Goal: Transaction & Acquisition: Purchase product/service

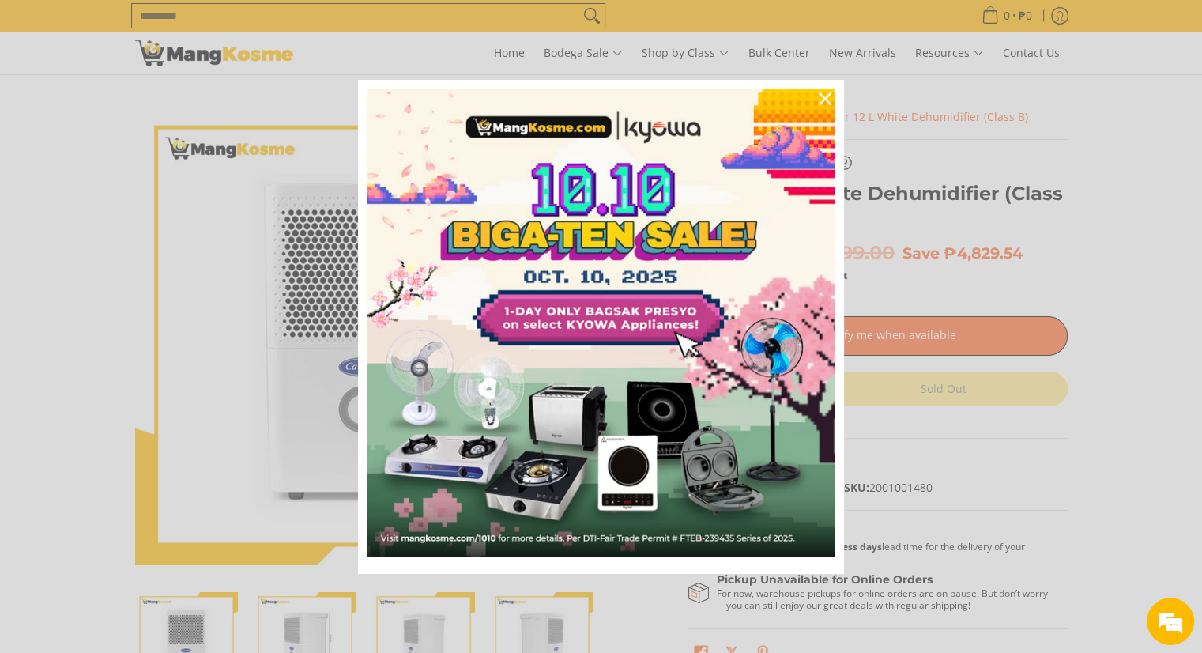
click at [944, 166] on div "Marketing offer form" at bounding box center [601, 326] width 1202 height 653
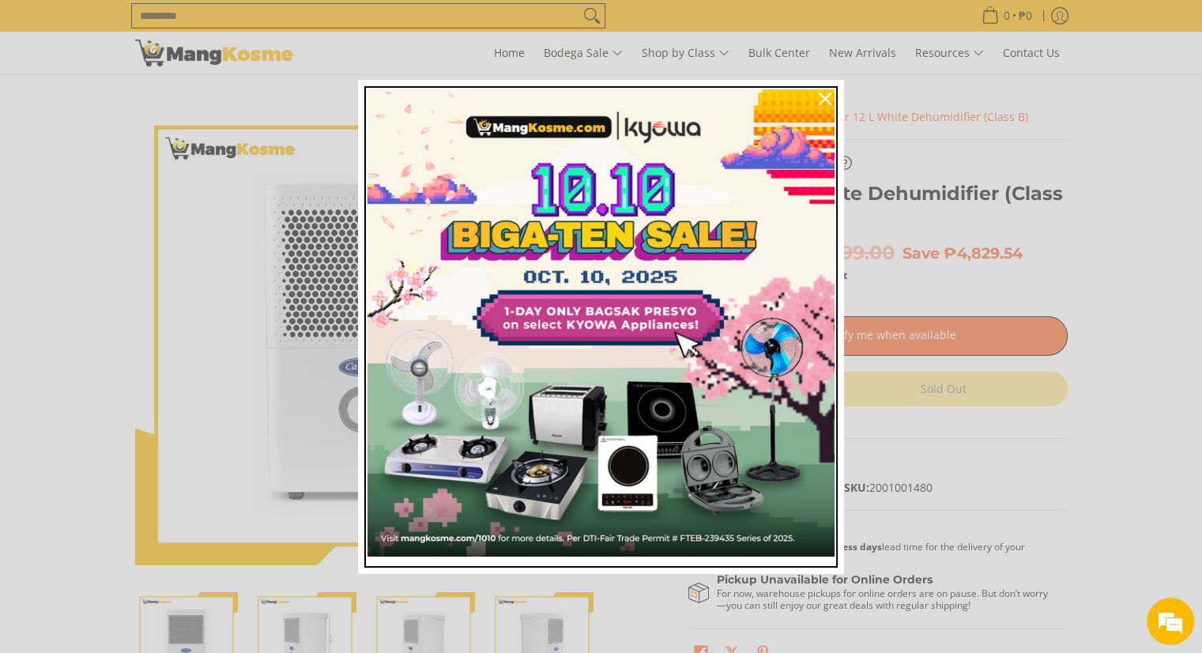
click at [678, 298] on img "Marketing offer form" at bounding box center [601, 322] width 467 height 467
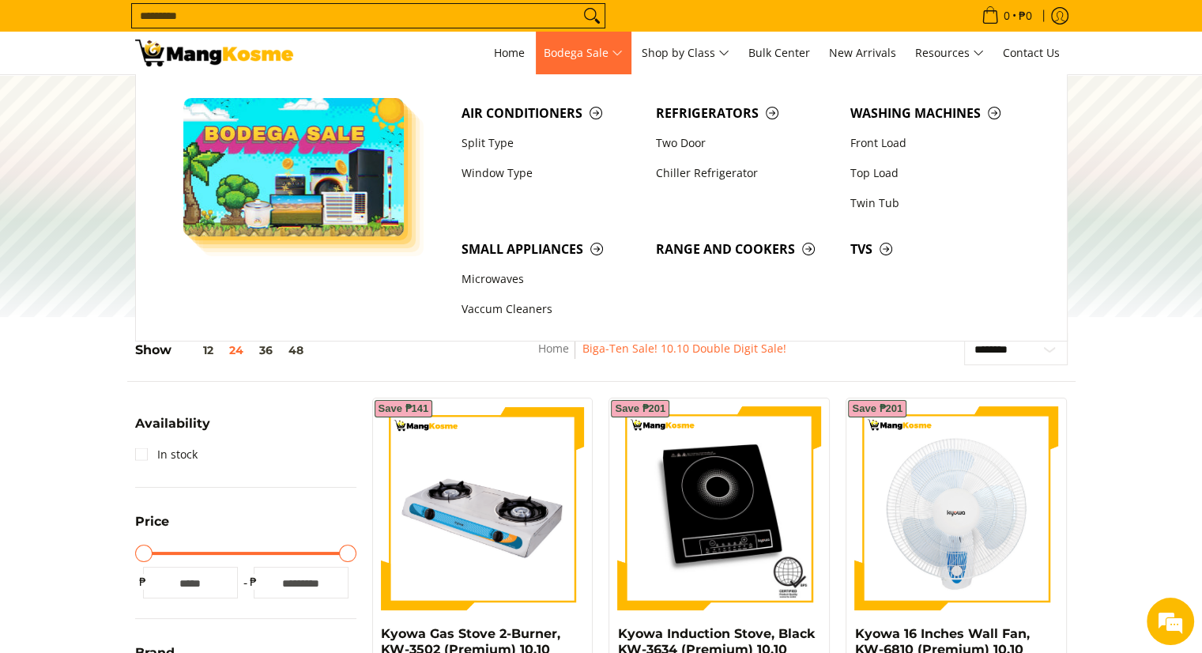
click at [612, 55] on span "Bodega Sale" at bounding box center [583, 53] width 79 height 20
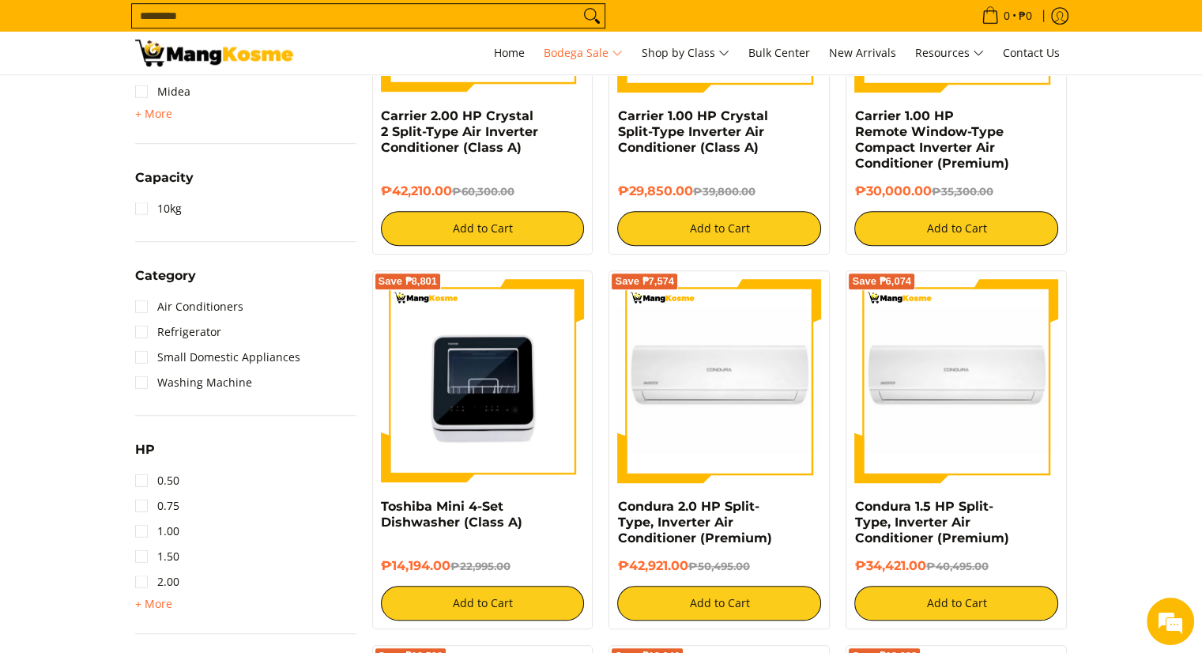
scroll to position [1063, 0]
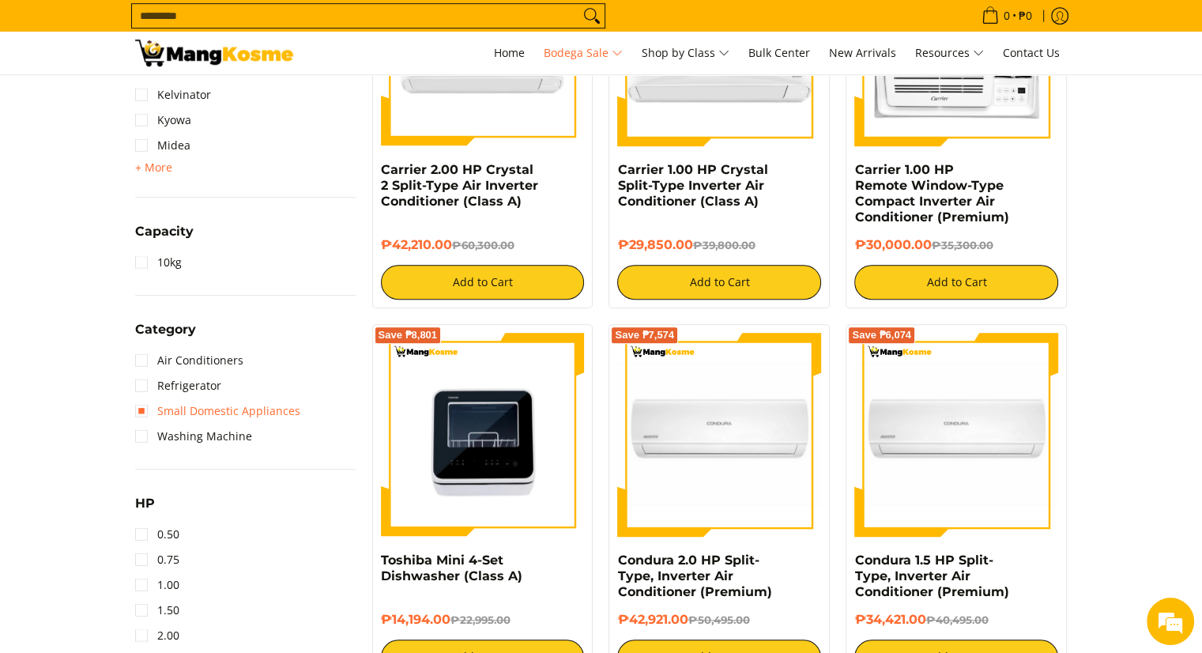
click at [226, 410] on link "Small Domestic Appliances" at bounding box center [217, 410] width 165 height 25
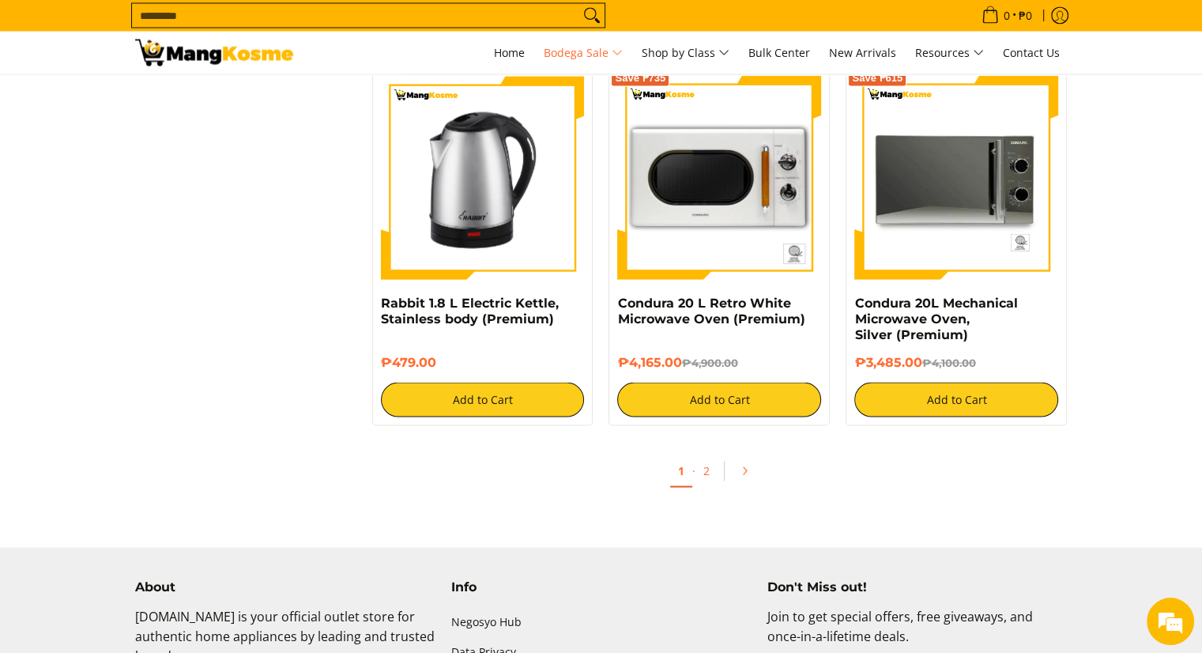
scroll to position [3115, 0]
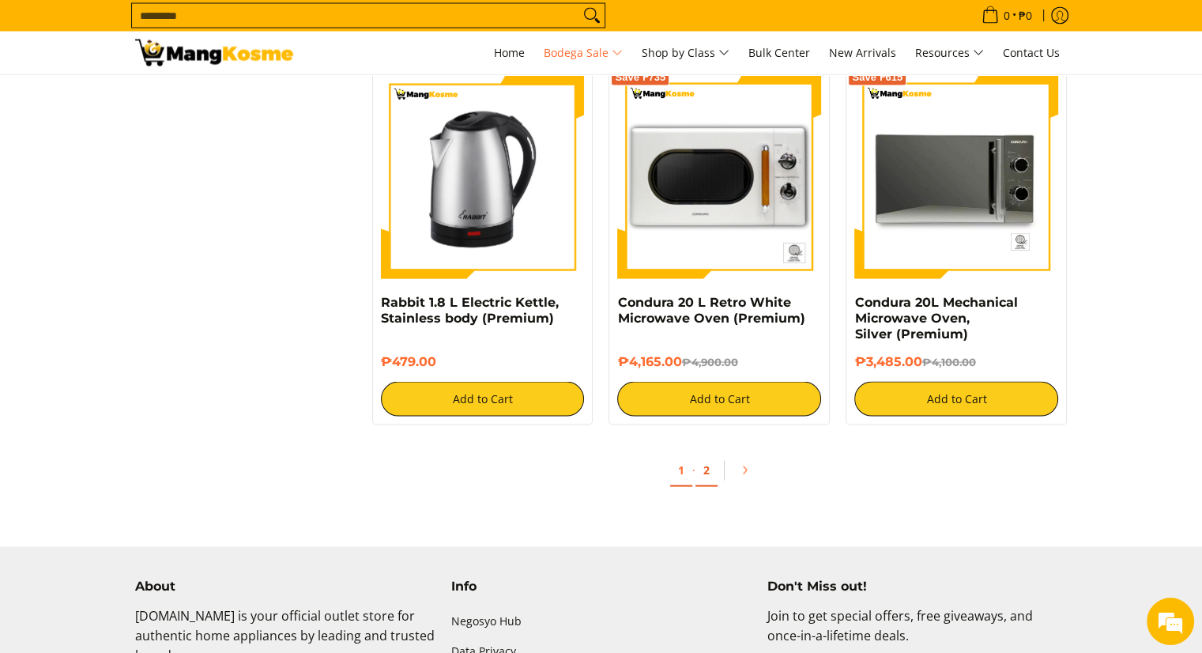
click at [697, 462] on link "2" at bounding box center [707, 471] width 22 height 32
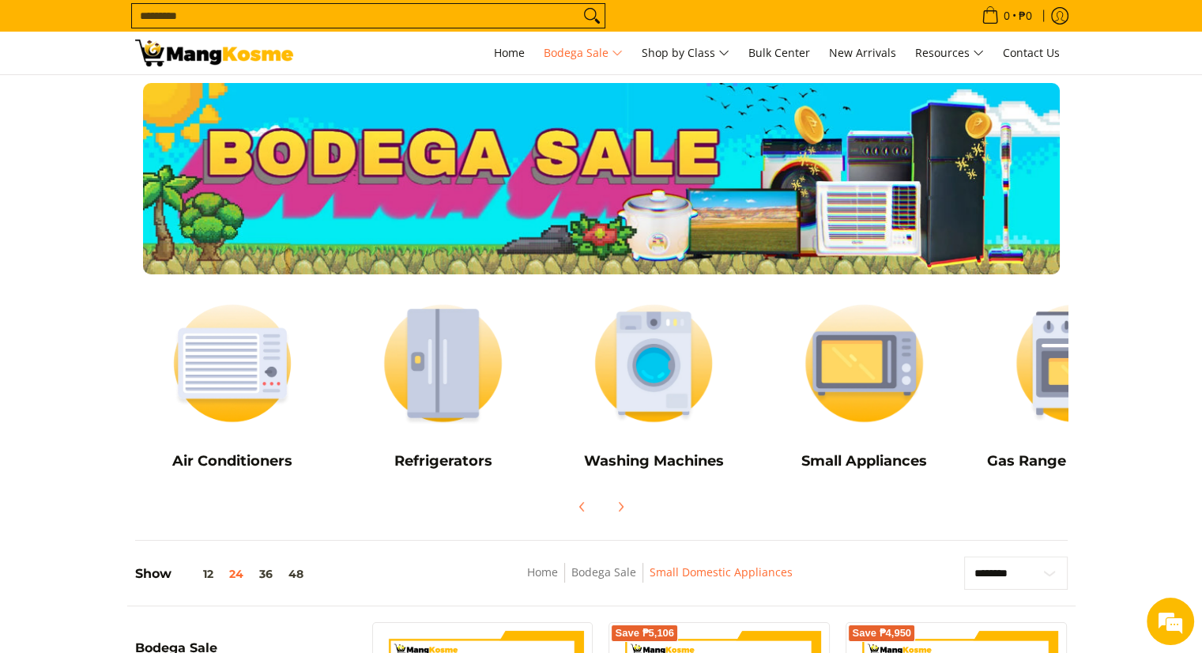
click at [508, 25] on input "Search..." at bounding box center [355, 16] width 447 height 24
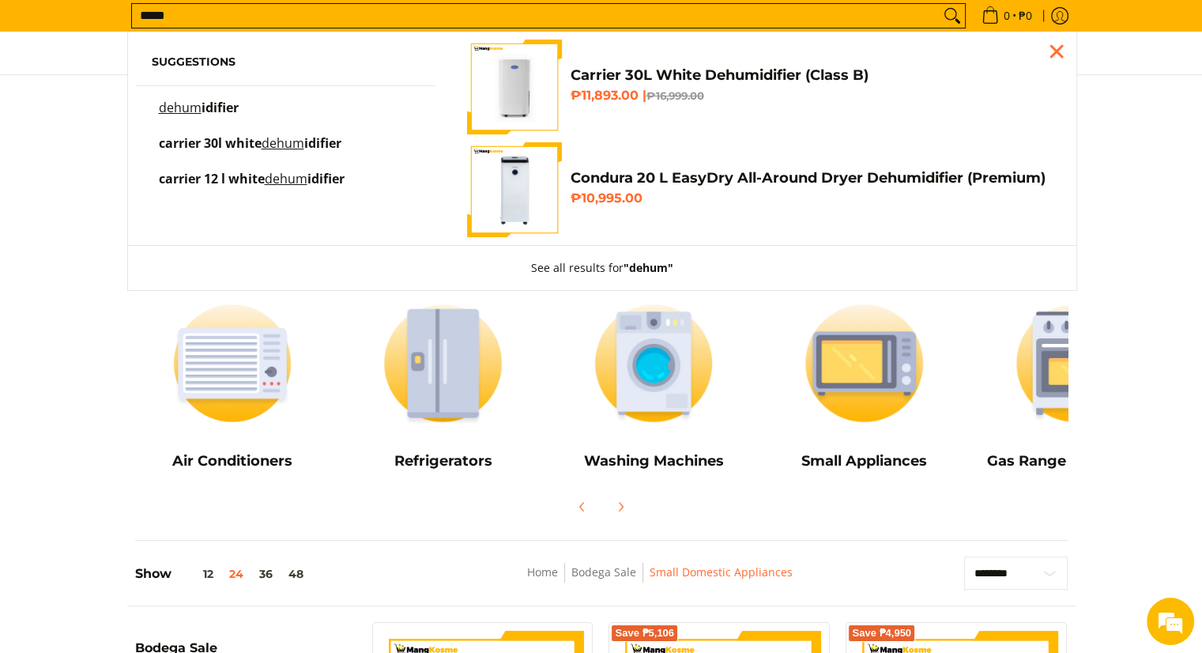
type input "*****"
click at [164, 111] on mark "dehum" at bounding box center [180, 107] width 43 height 17
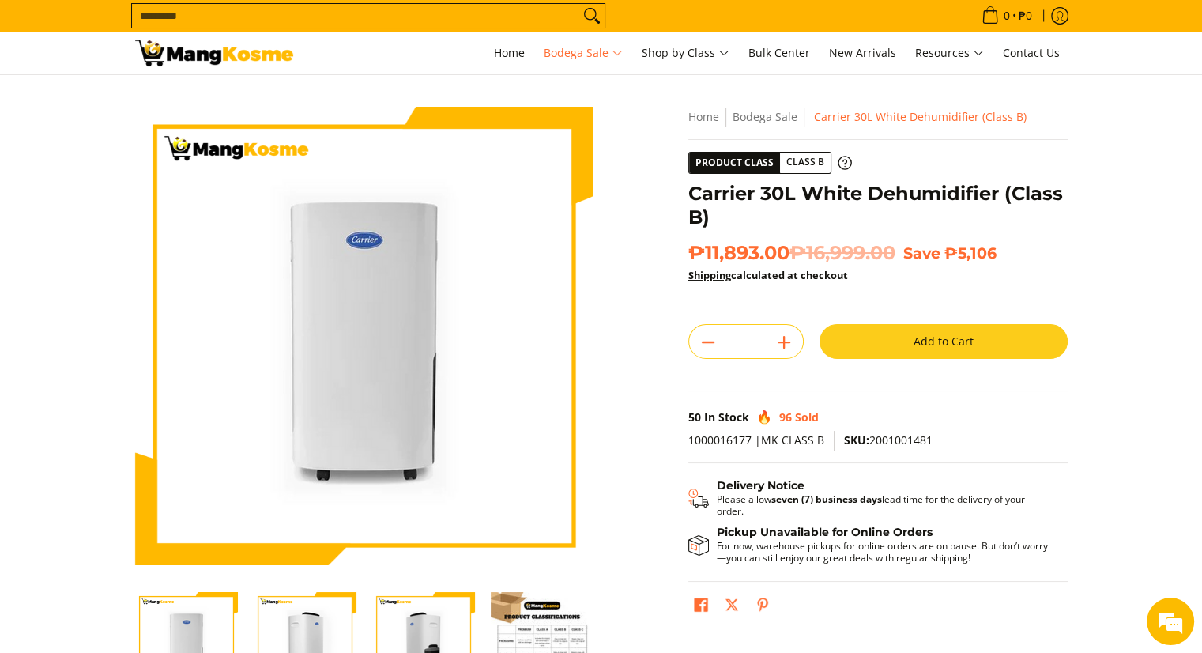
click at [601, 412] on div "Skip to Main Content Enable zoom Disable zoom Enable zoom Disable zoom Enable z…" at bounding box center [601, 444] width 949 height 674
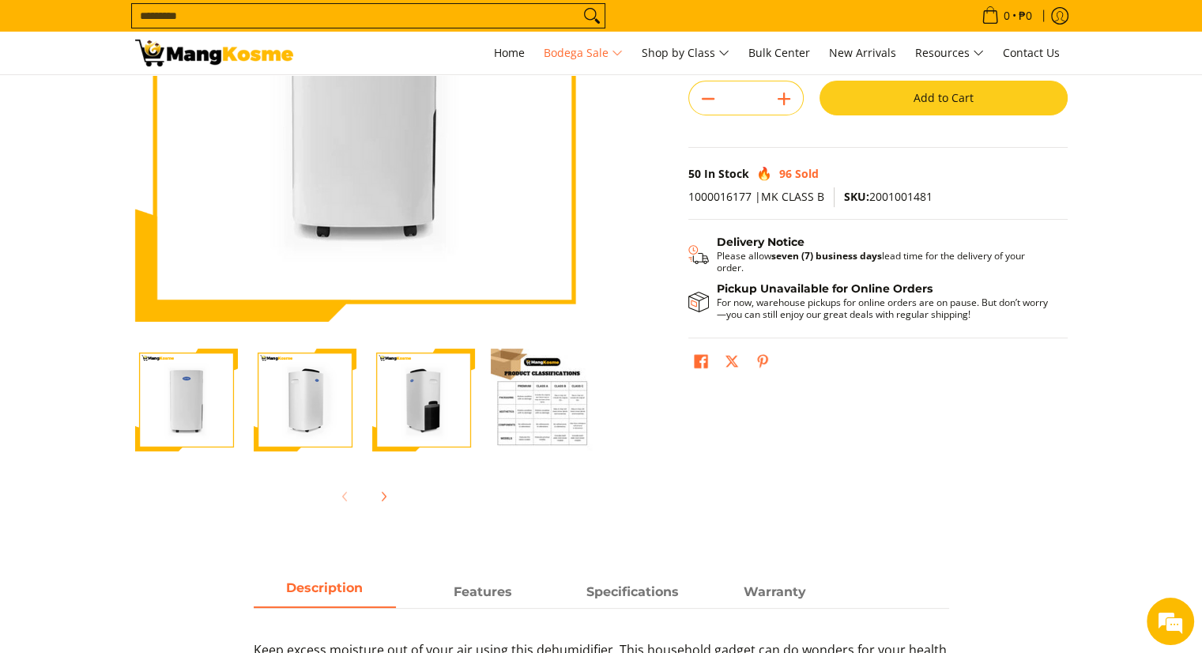
click at [282, 411] on img "Carrier 30L White Dehumidifier (Class B)-2" at bounding box center [305, 400] width 103 height 103
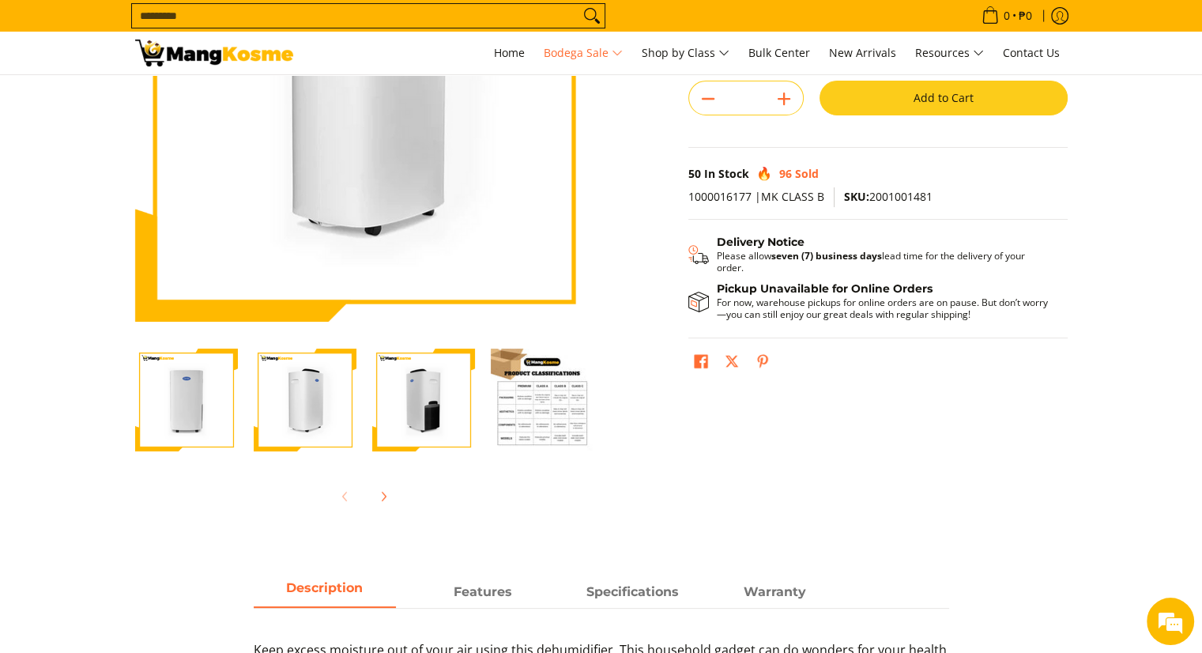
click at [483, 410] on div at bounding box center [542, 400] width 119 height 123
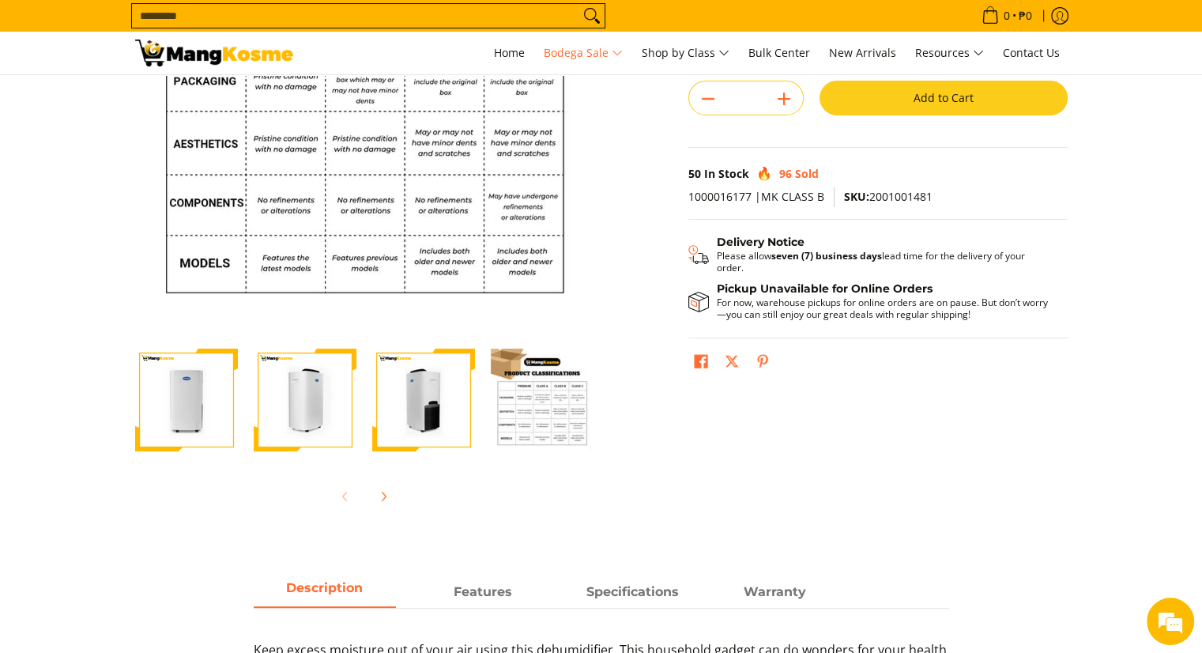
click at [530, 413] on img "Carrier 30L White Dehumidifier (Class B)-4" at bounding box center [542, 400] width 103 height 103
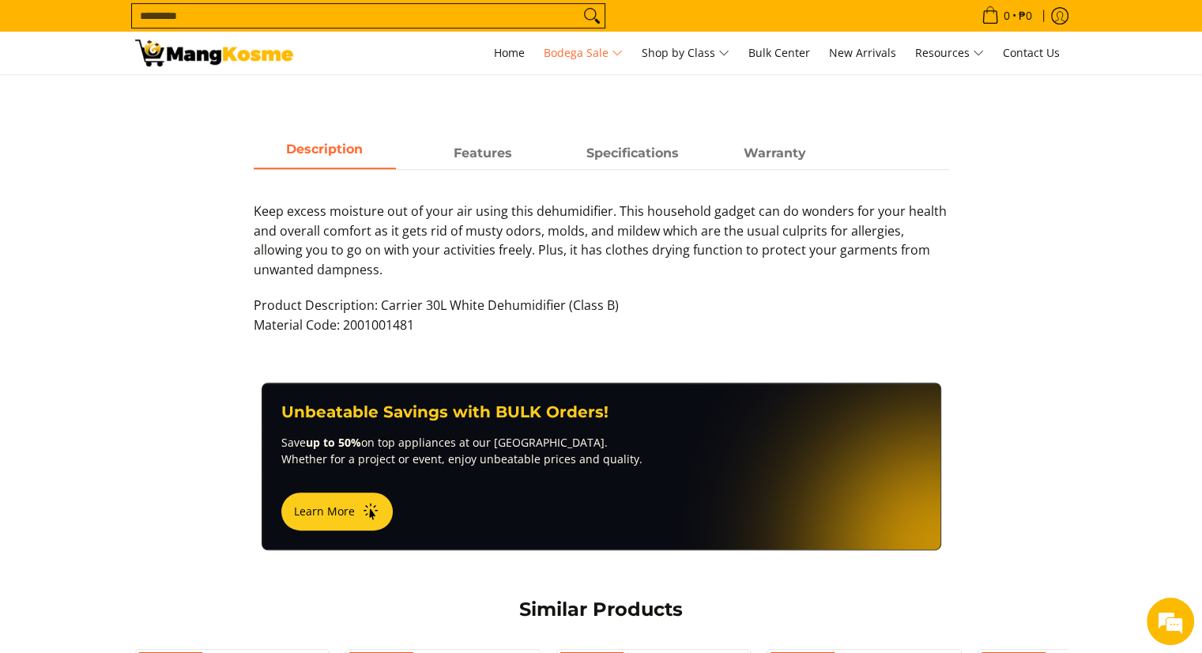
scroll to position [681, 0]
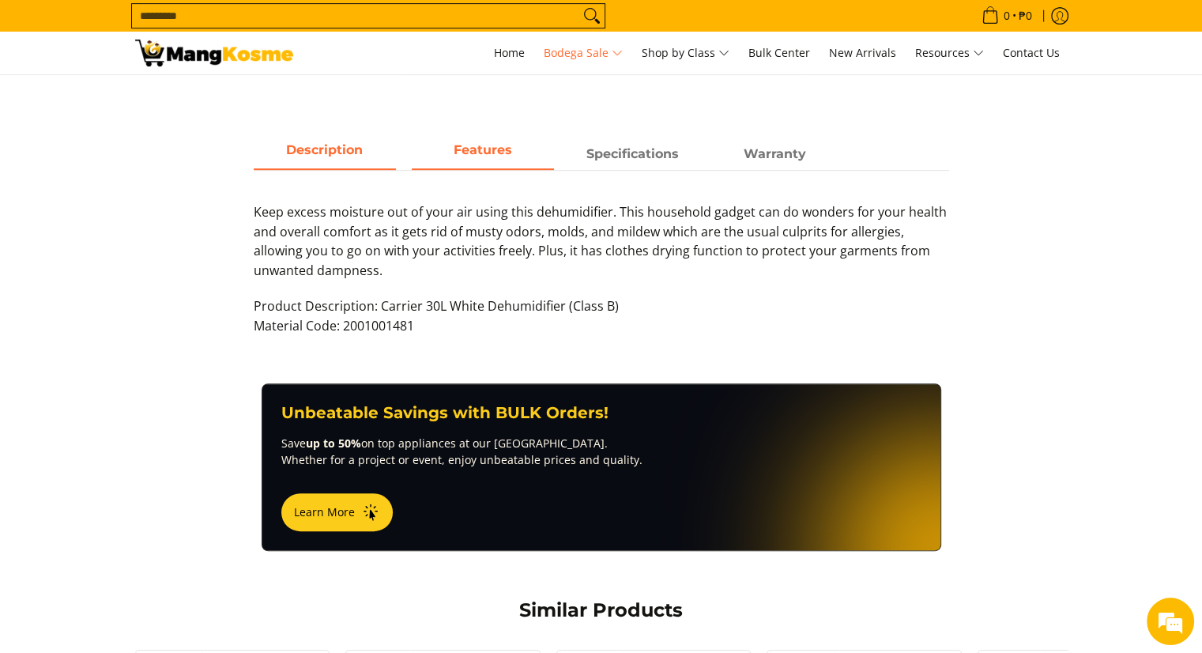
click at [472, 147] on strong "Features" at bounding box center [483, 149] width 59 height 15
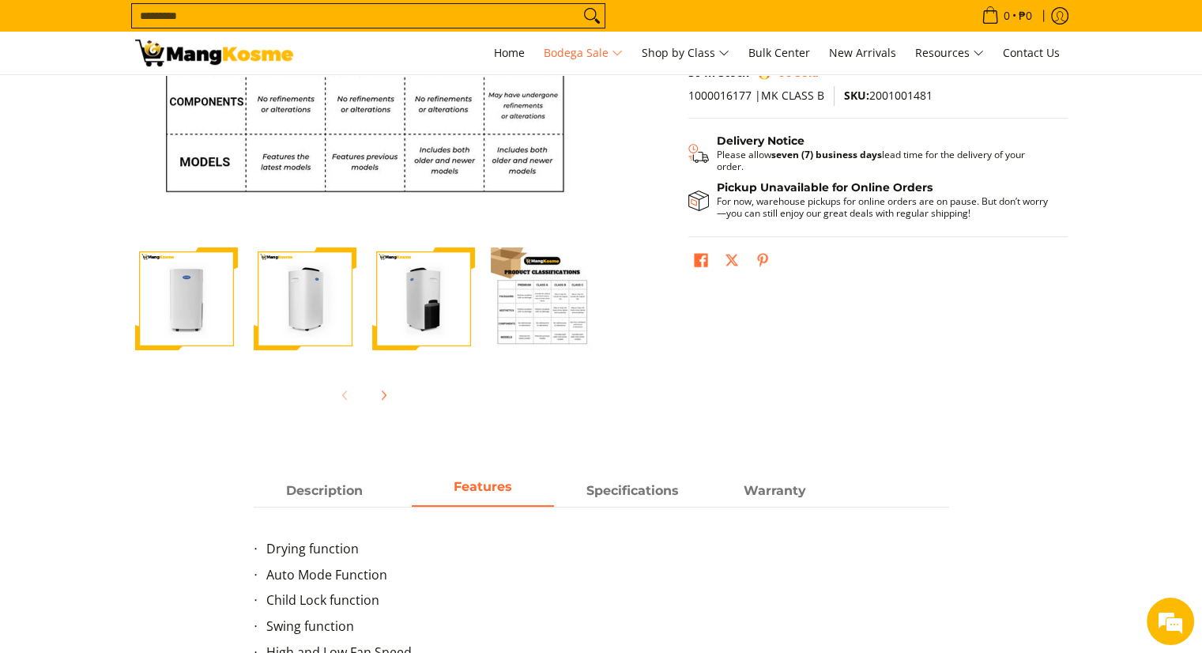
scroll to position [556, 0]
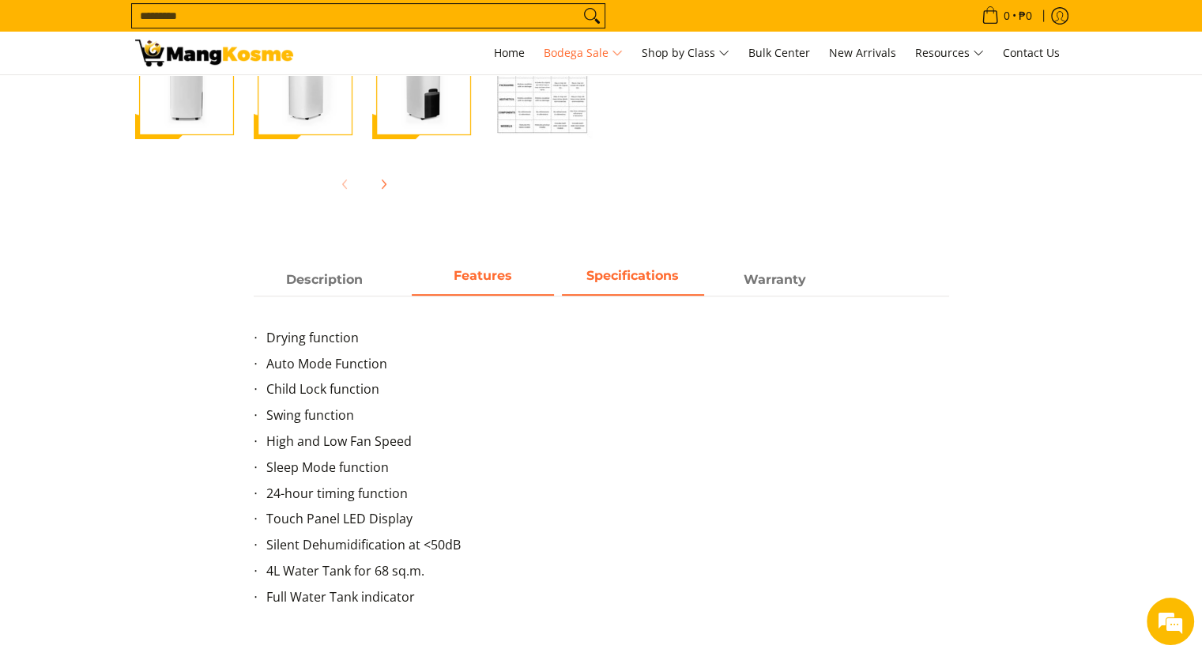
click at [643, 266] on span "Specifications" at bounding box center [633, 280] width 142 height 28
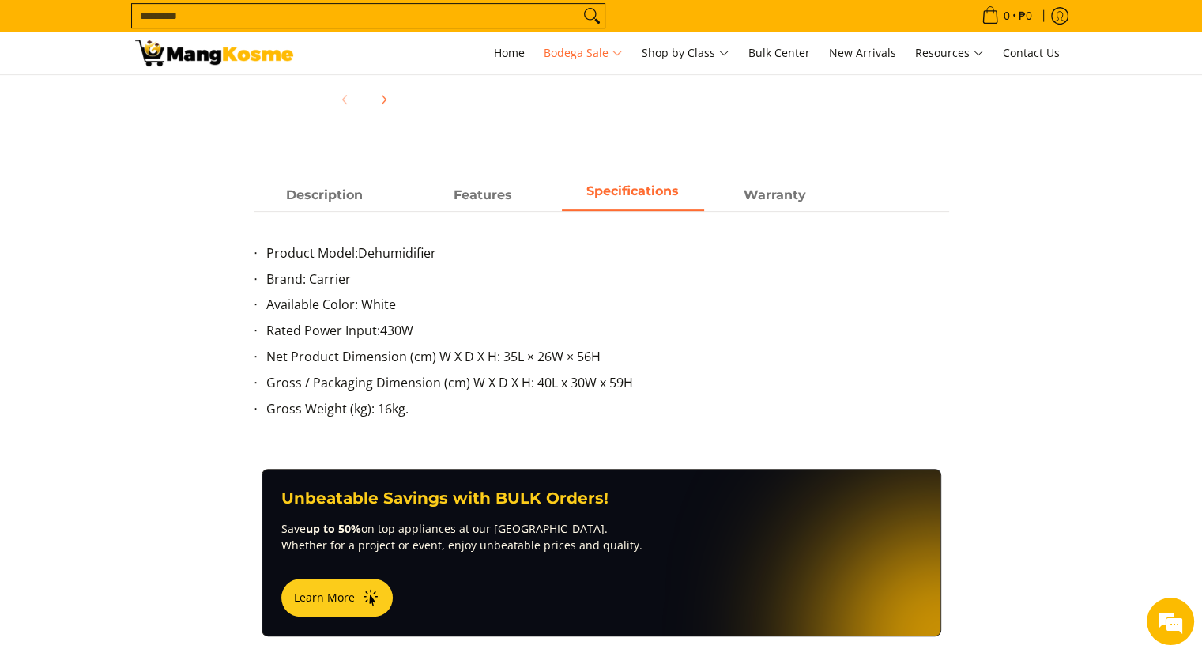
scroll to position [612, 0]
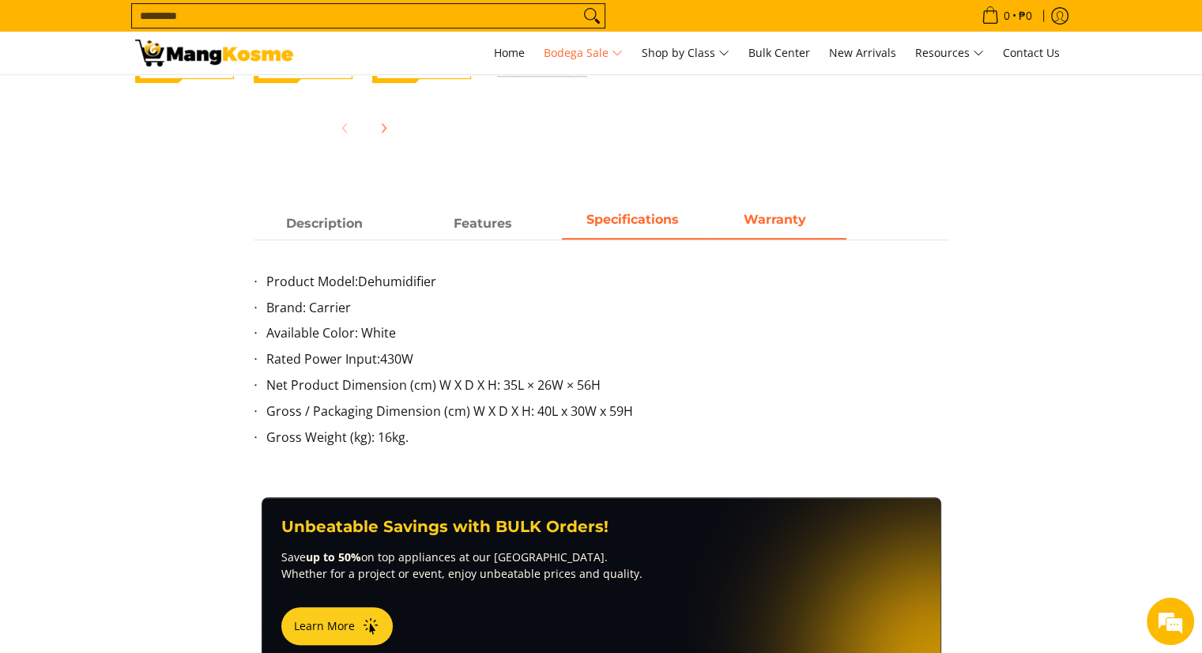
click at [764, 213] on strong "Warranty" at bounding box center [775, 219] width 62 height 15
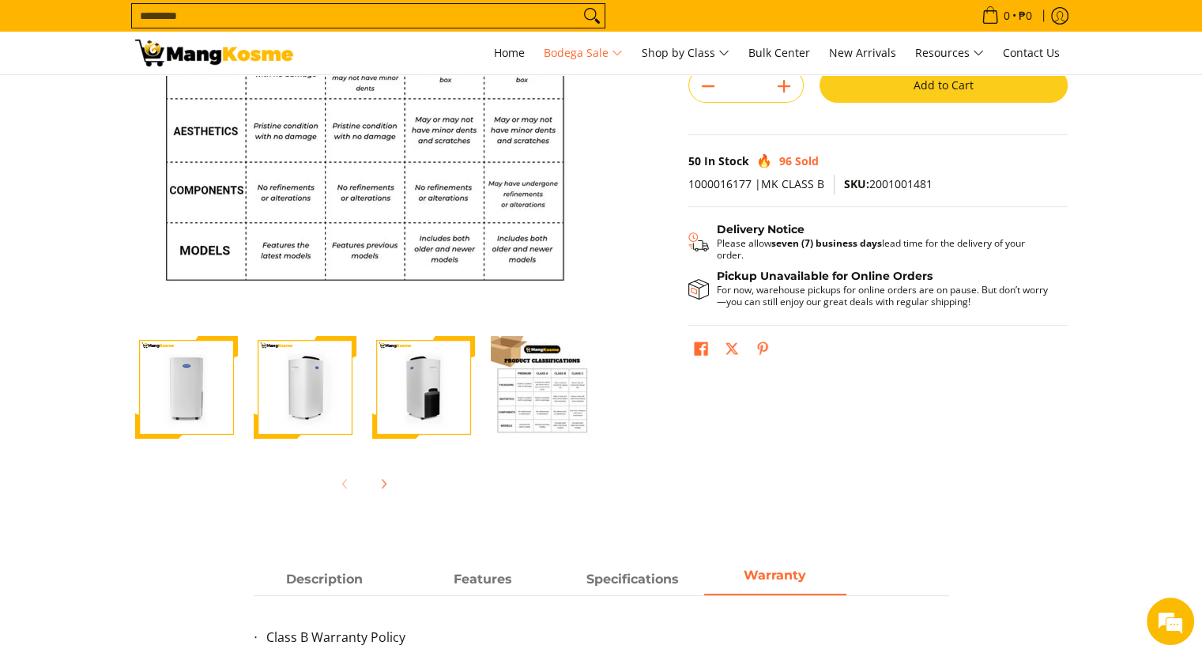
scroll to position [0, 0]
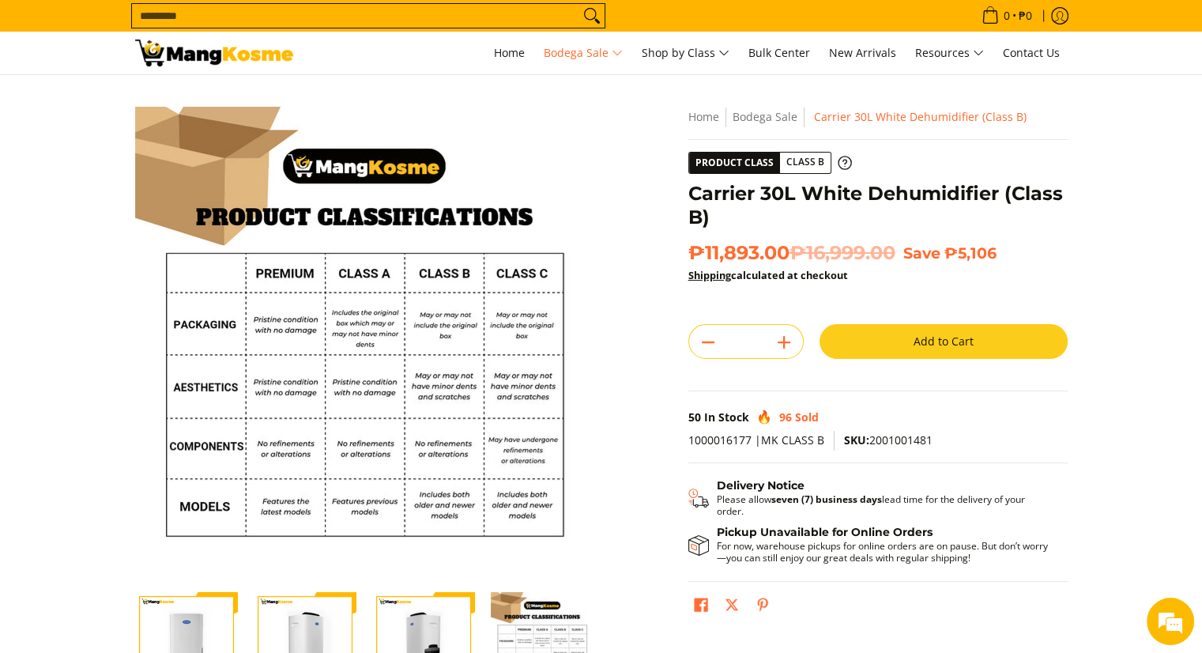
click at [931, 346] on button "Add to Cart" at bounding box center [944, 341] width 248 height 35
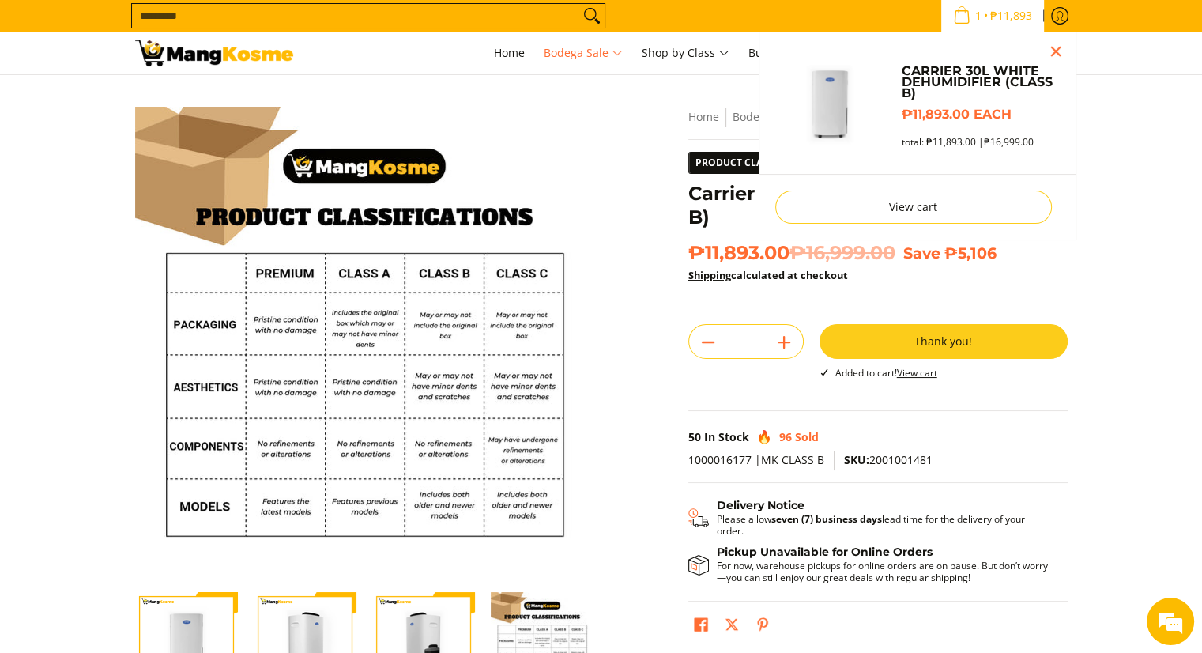
click at [973, 13] on span "1" at bounding box center [978, 15] width 11 height 11
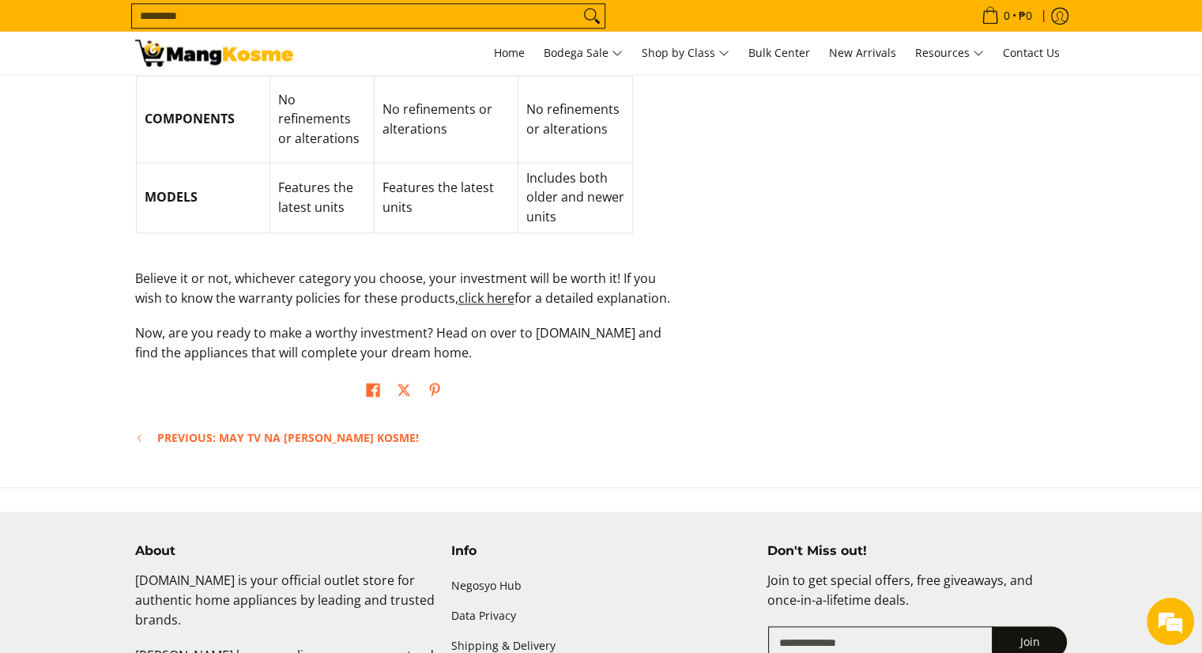
scroll to position [2130, 0]
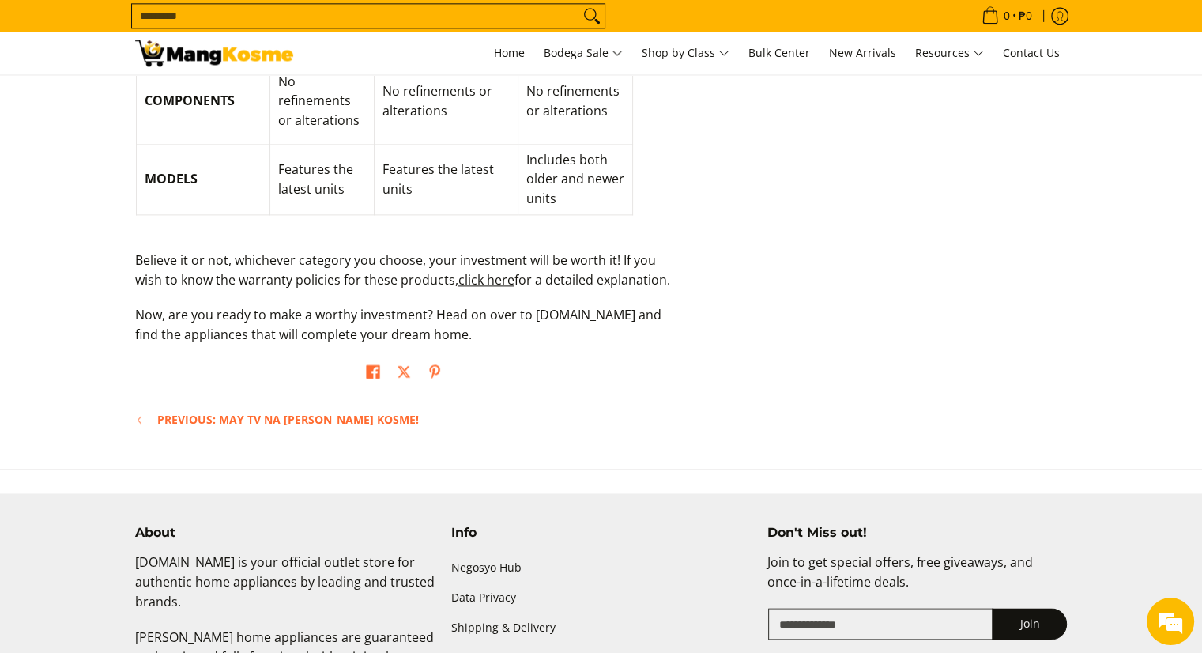
click at [496, 268] on p "Believe it or not, whichever category you choose, your investment will be worth…" at bounding box center [404, 278] width 538 height 55
click at [490, 271] on link "click here" at bounding box center [487, 279] width 56 height 17
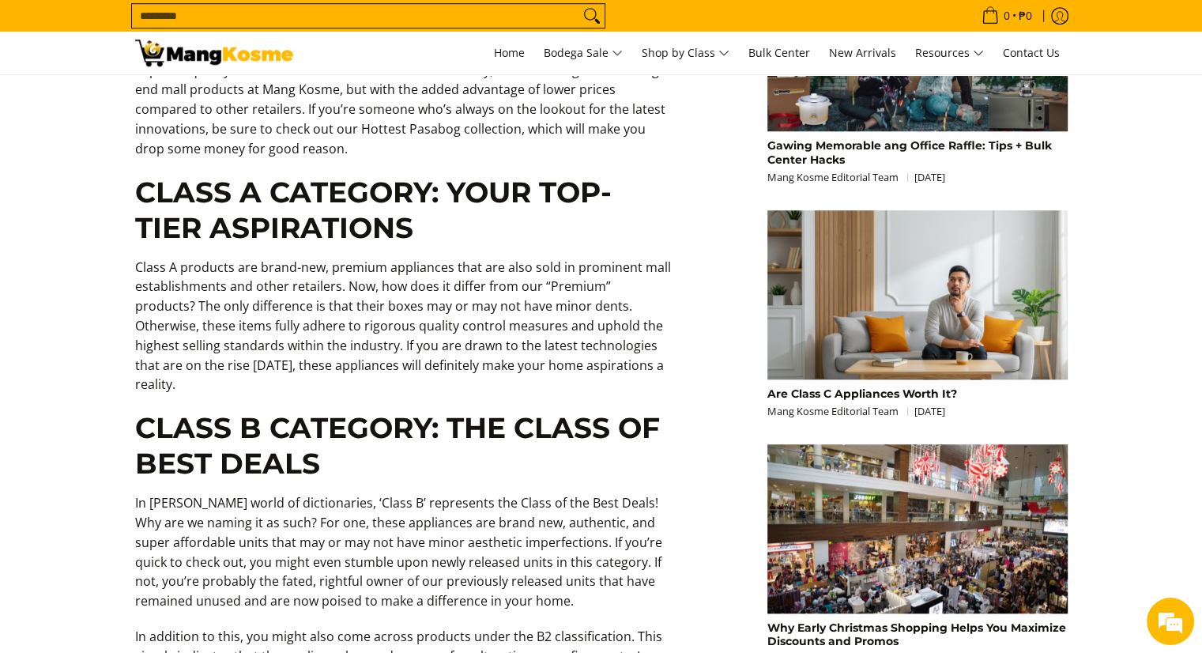
scroll to position [1173, 0]
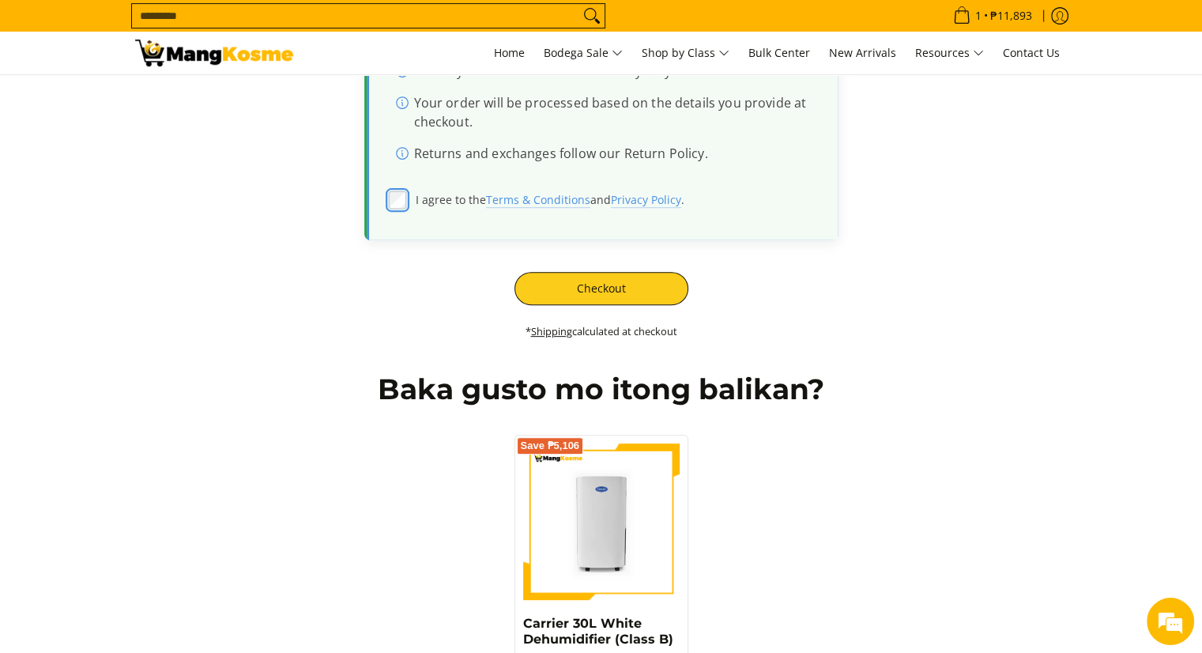
scroll to position [547, 0]
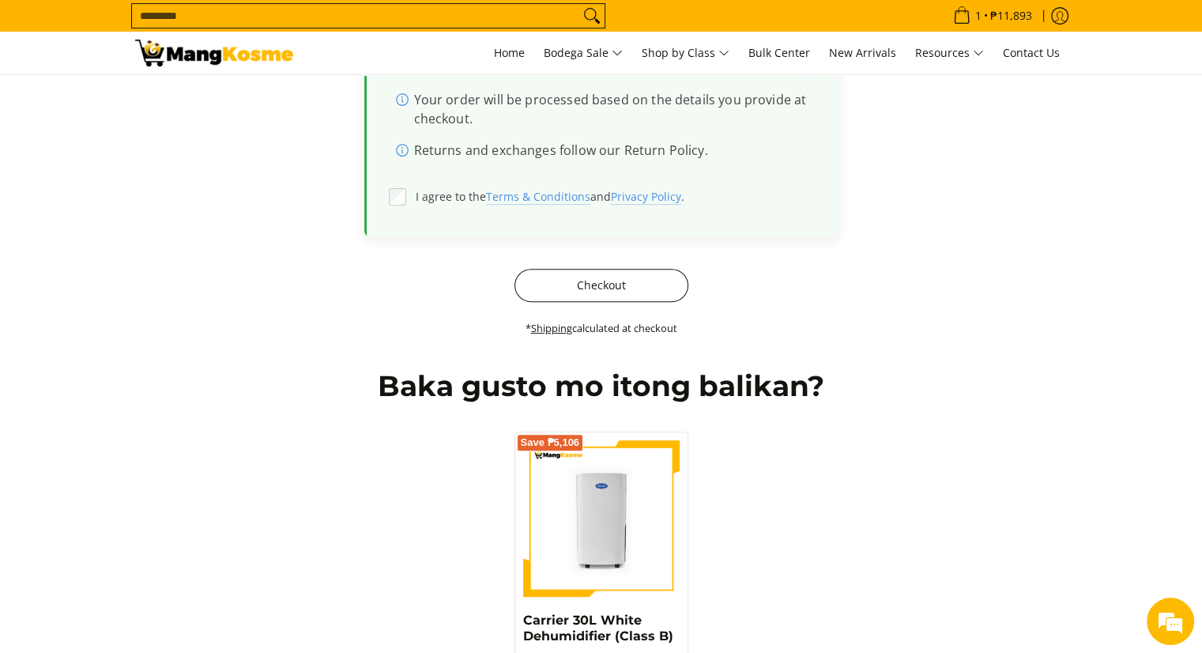
click at [591, 285] on button "Checkout" at bounding box center [602, 285] width 174 height 33
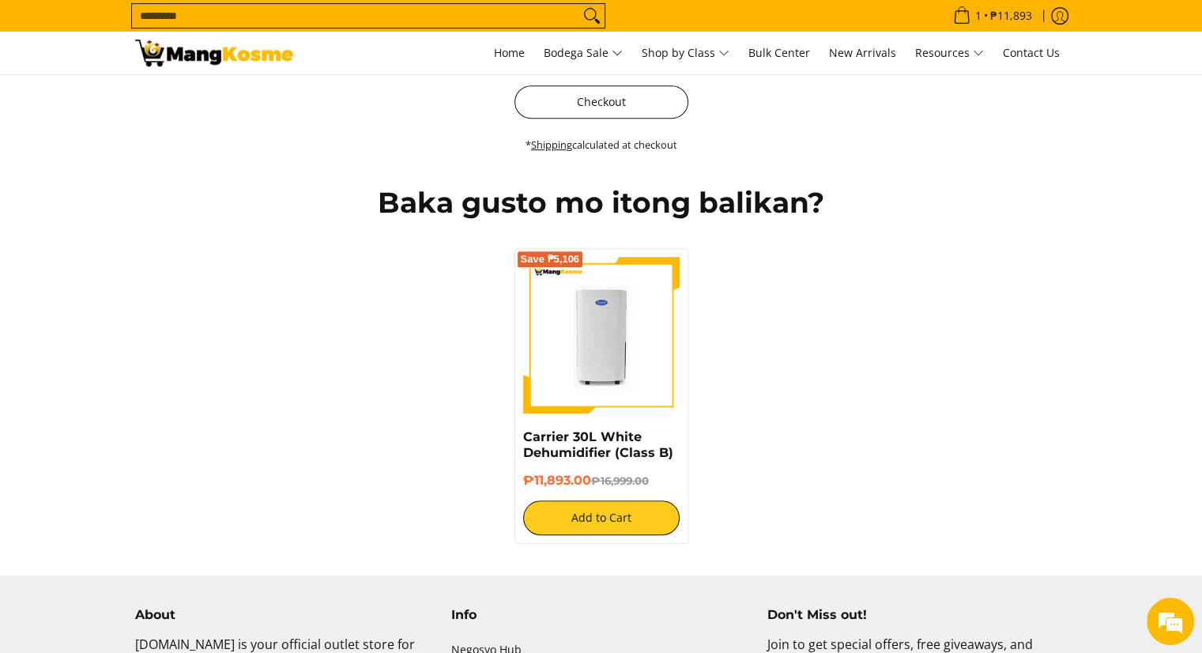
scroll to position [732, 0]
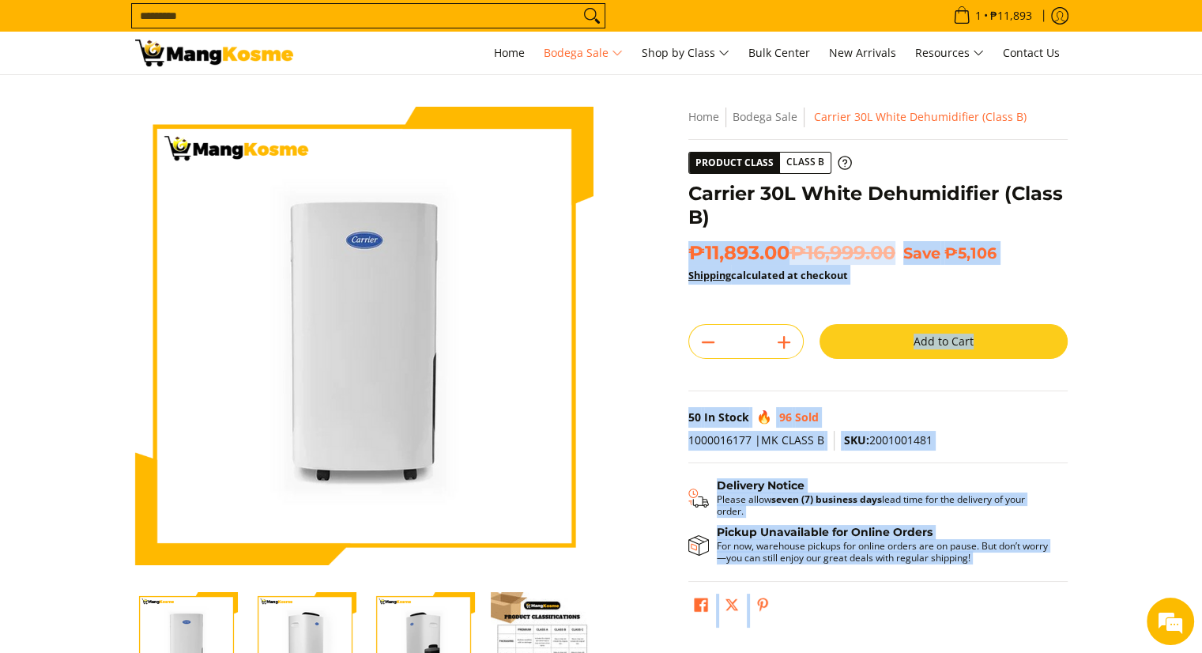
drag, startPoint x: 683, startPoint y: 191, endPoint x: 780, endPoint y: 212, distance: 99.6
click at [780, 212] on div "**********" at bounding box center [878, 371] width 395 height 528
click at [780, 212] on h1 "Carrier 30L White Dehumidifier (Class B)" at bounding box center [878, 205] width 379 height 47
drag, startPoint x: 998, startPoint y: 200, endPoint x: 684, endPoint y: 189, distance: 314.0
click at [684, 189] on div "**********" at bounding box center [878, 371] width 395 height 528
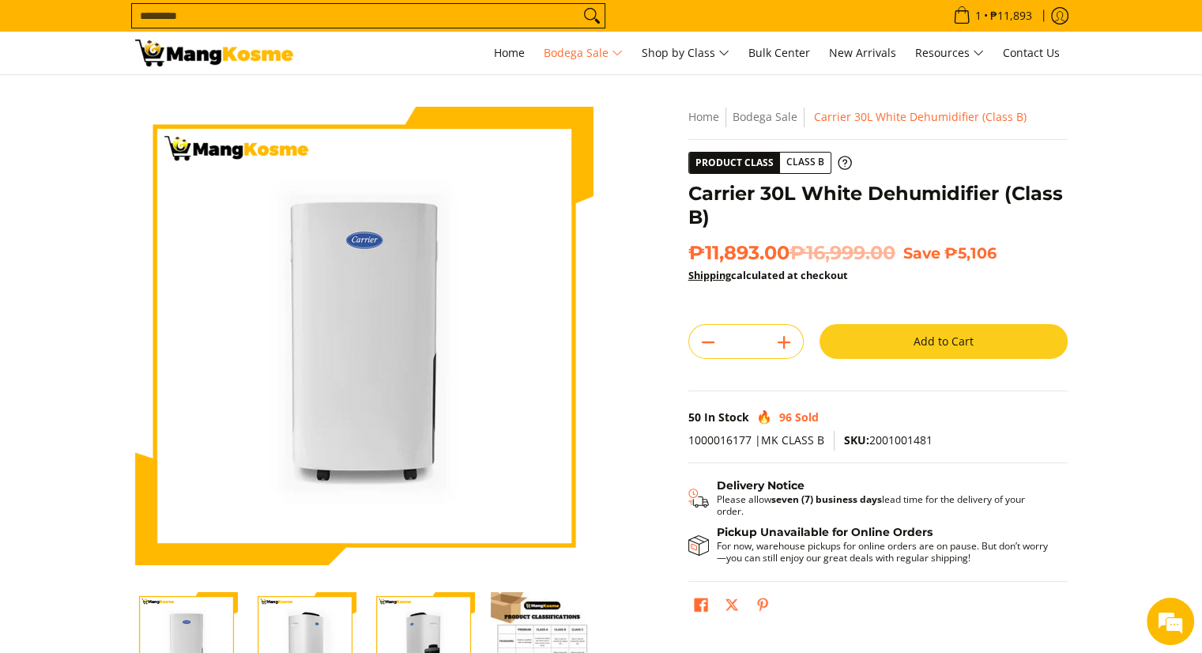
click at [637, 311] on div "Skip to Main Content Enable zoom Disable zoom Enable zoom Disable zoom Enable z…" at bounding box center [601, 444] width 949 height 674
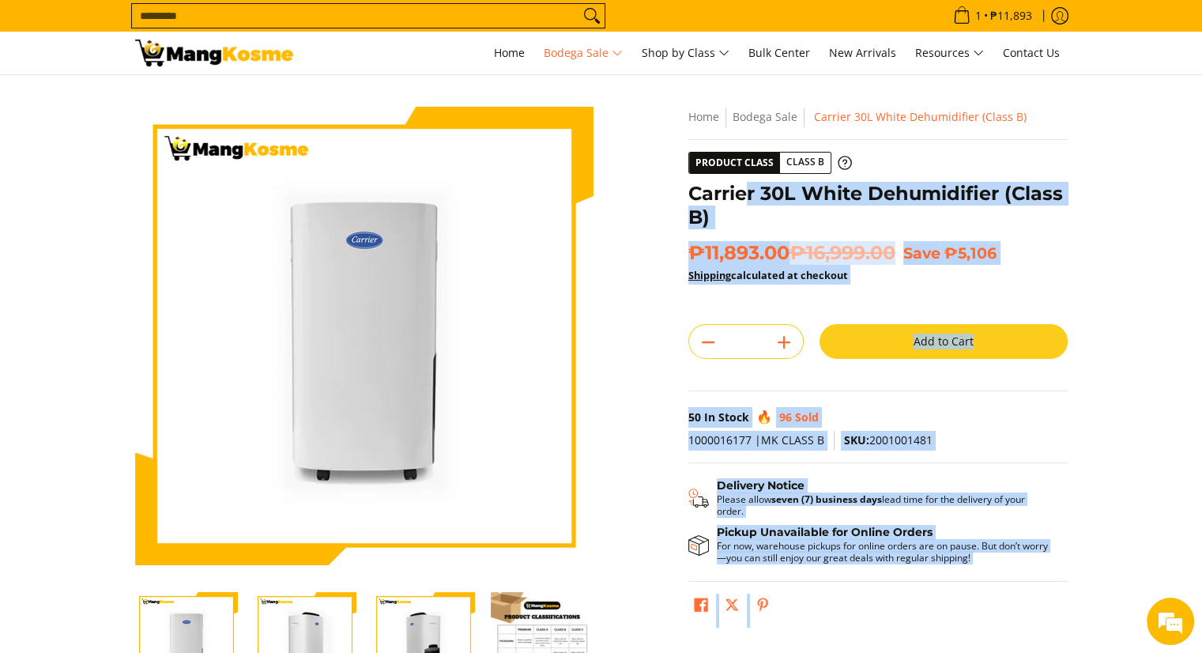
drag, startPoint x: 685, startPoint y: 194, endPoint x: 741, endPoint y: 186, distance: 55.9
click at [741, 186] on div "**********" at bounding box center [878, 371] width 395 height 528
click at [741, 186] on h1 "Carrier 30L White Dehumidifier (Class B)" at bounding box center [878, 205] width 379 height 47
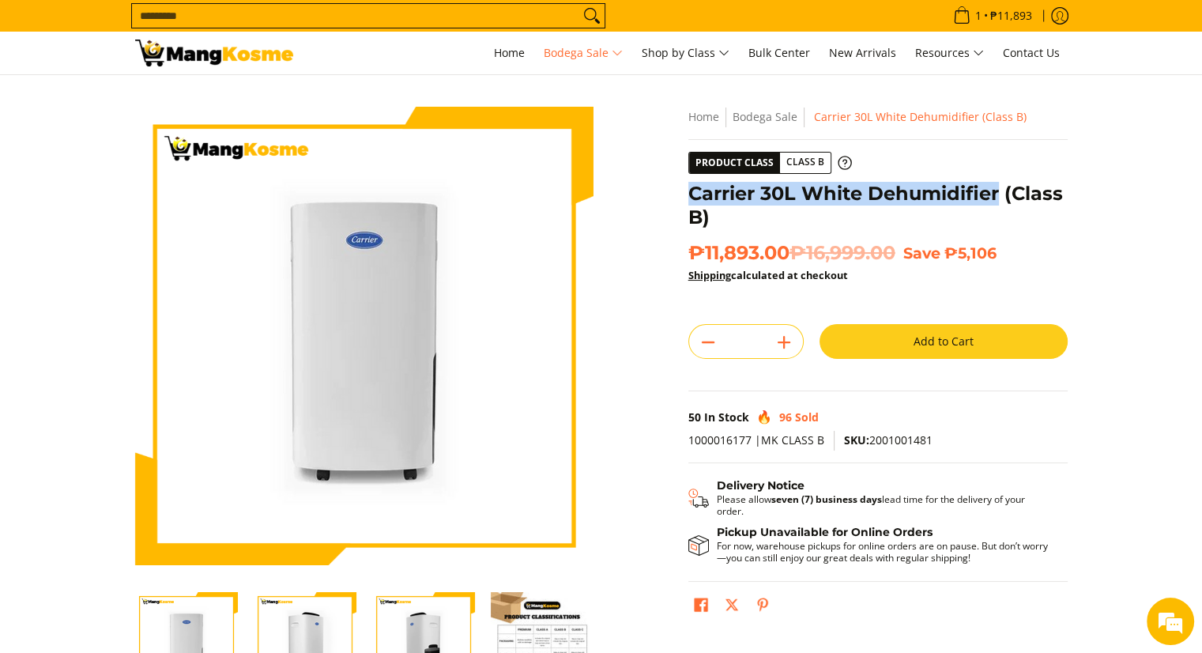
drag, startPoint x: 1000, startPoint y: 190, endPoint x: 689, endPoint y: 195, distance: 311.5
click at [689, 195] on h1 "Carrier 30L White Dehumidifier (Class B)" at bounding box center [878, 205] width 379 height 47
copy h1 "Carrier 30L White Dehumidifier"
